Goal: Complete application form

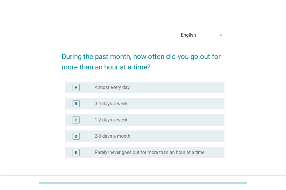
click at [192, 32] on div "English" at bounding box center [198, 34] width 35 height 9
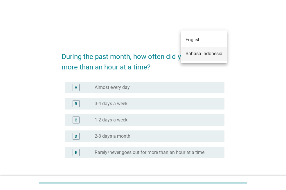
click at [192, 53] on div "Bahasa Indonesia" at bounding box center [203, 53] width 37 height 7
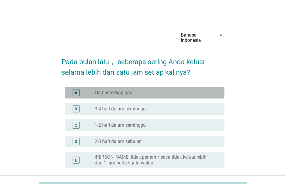
click at [150, 94] on div "radio_button_unchecked Hampir setiap hari" at bounding box center [155, 93] width 120 height 6
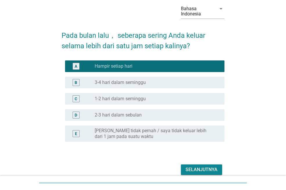
scroll to position [53, 0]
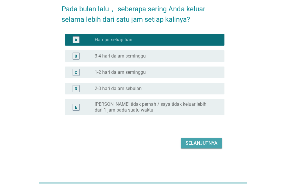
click at [188, 142] on div "Selanjutnya" at bounding box center [201, 143] width 32 height 7
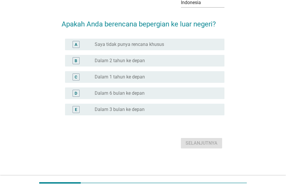
scroll to position [0, 0]
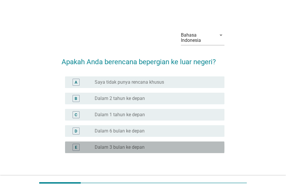
click at [113, 147] on label "Dalam 3 bulan ke depan" at bounding box center [120, 147] width 50 height 6
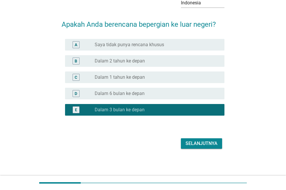
scroll to position [38, 0]
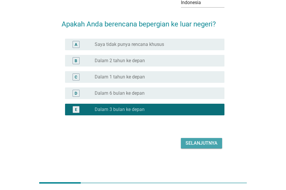
click at [208, 144] on div "Selanjutnya" at bounding box center [201, 143] width 32 height 7
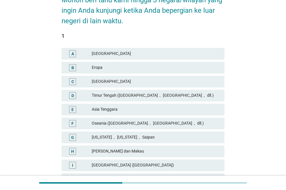
scroll to position [87, 0]
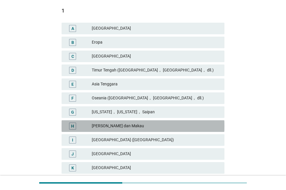
click at [116, 126] on div "[PERSON_NAME] dan Makau" at bounding box center [156, 125] width 128 height 7
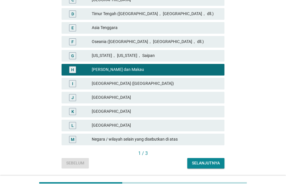
scroll to position [145, 0]
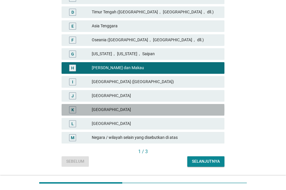
click at [109, 111] on div "[GEOGRAPHIC_DATA]" at bounding box center [156, 109] width 128 height 7
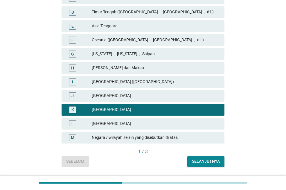
click at [117, 66] on div "[PERSON_NAME] dan Makau" at bounding box center [156, 67] width 128 height 7
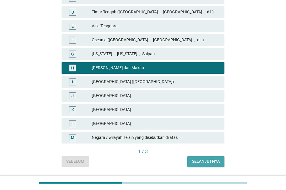
click at [196, 158] on div "Selanjutnya" at bounding box center [206, 161] width 28 height 6
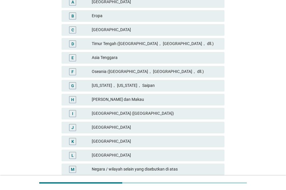
scroll to position [116, 0]
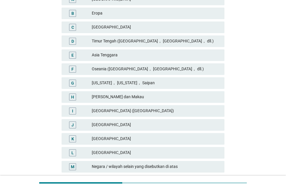
click at [100, 95] on div "[PERSON_NAME] dan Makau" at bounding box center [156, 96] width 128 height 7
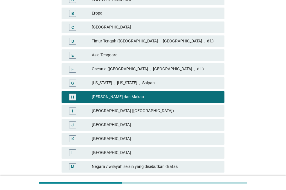
click at [100, 135] on div "[GEOGRAPHIC_DATA]" at bounding box center [156, 138] width 128 height 7
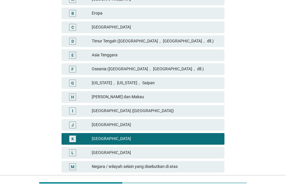
click at [108, 94] on div "[PERSON_NAME] dan Makau" at bounding box center [156, 96] width 128 height 7
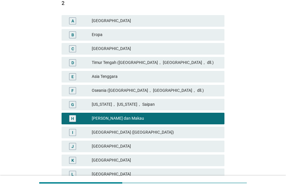
scroll to position [133, 0]
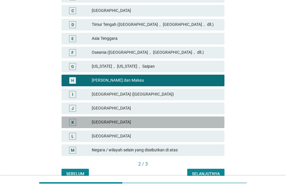
click at [112, 120] on div "[GEOGRAPHIC_DATA]" at bounding box center [156, 122] width 128 height 7
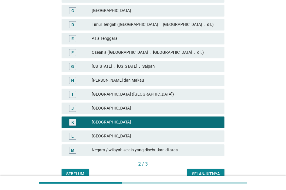
click at [204, 171] on div "Selanjutnya" at bounding box center [206, 174] width 28 height 6
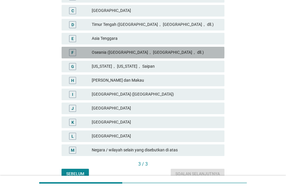
click at [126, 52] on div "Oseania ([GEOGRAPHIC_DATA]， [GEOGRAPHIC_DATA]， dll.)" at bounding box center [156, 52] width 128 height 7
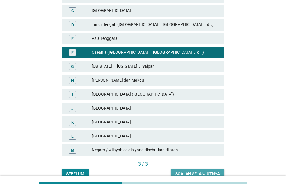
click at [189, 172] on div "Soalan selanjutnya" at bounding box center [197, 174] width 44 height 6
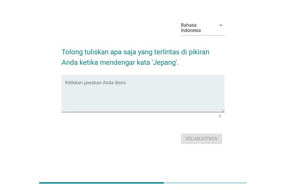
scroll to position [0, 0]
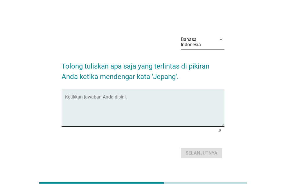
click at [108, 102] on textarea "Ketikkan jawaban Anda disini." at bounding box center [144, 111] width 159 height 30
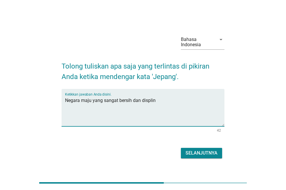
type textarea "Negara maju yang sangat bersih dan displin"
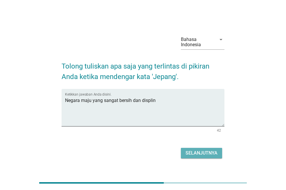
click at [207, 156] on div "Selanjutnya" at bounding box center [201, 152] width 32 height 7
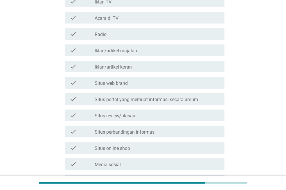
scroll to position [116, 0]
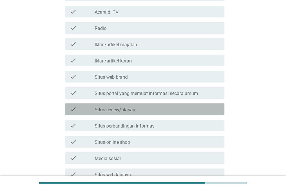
click at [115, 106] on div "check_box_outline_blank Situs review/ulasan" at bounding box center [157, 109] width 125 height 7
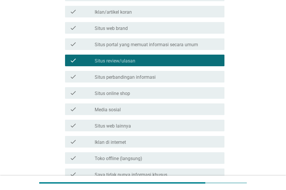
scroll to position [174, 0]
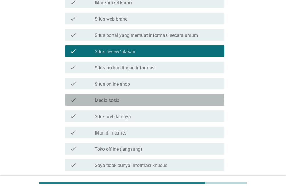
click at [121, 99] on div "check_box_outline_blank Media sosial" at bounding box center [157, 99] width 125 height 7
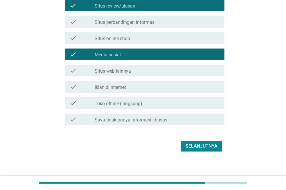
scroll to position [223, 0]
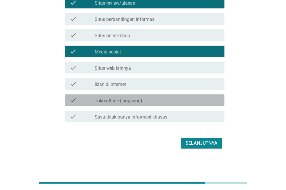
click at [134, 100] on label "Toko offline (langsung)" at bounding box center [119, 101] width 48 height 6
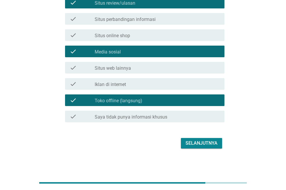
click at [200, 142] on div "Selanjutnya" at bounding box center [201, 143] width 32 height 7
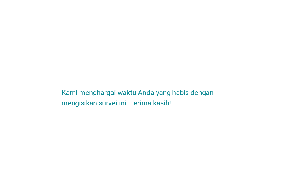
scroll to position [0, 0]
